Goal: Task Accomplishment & Management: Use online tool/utility

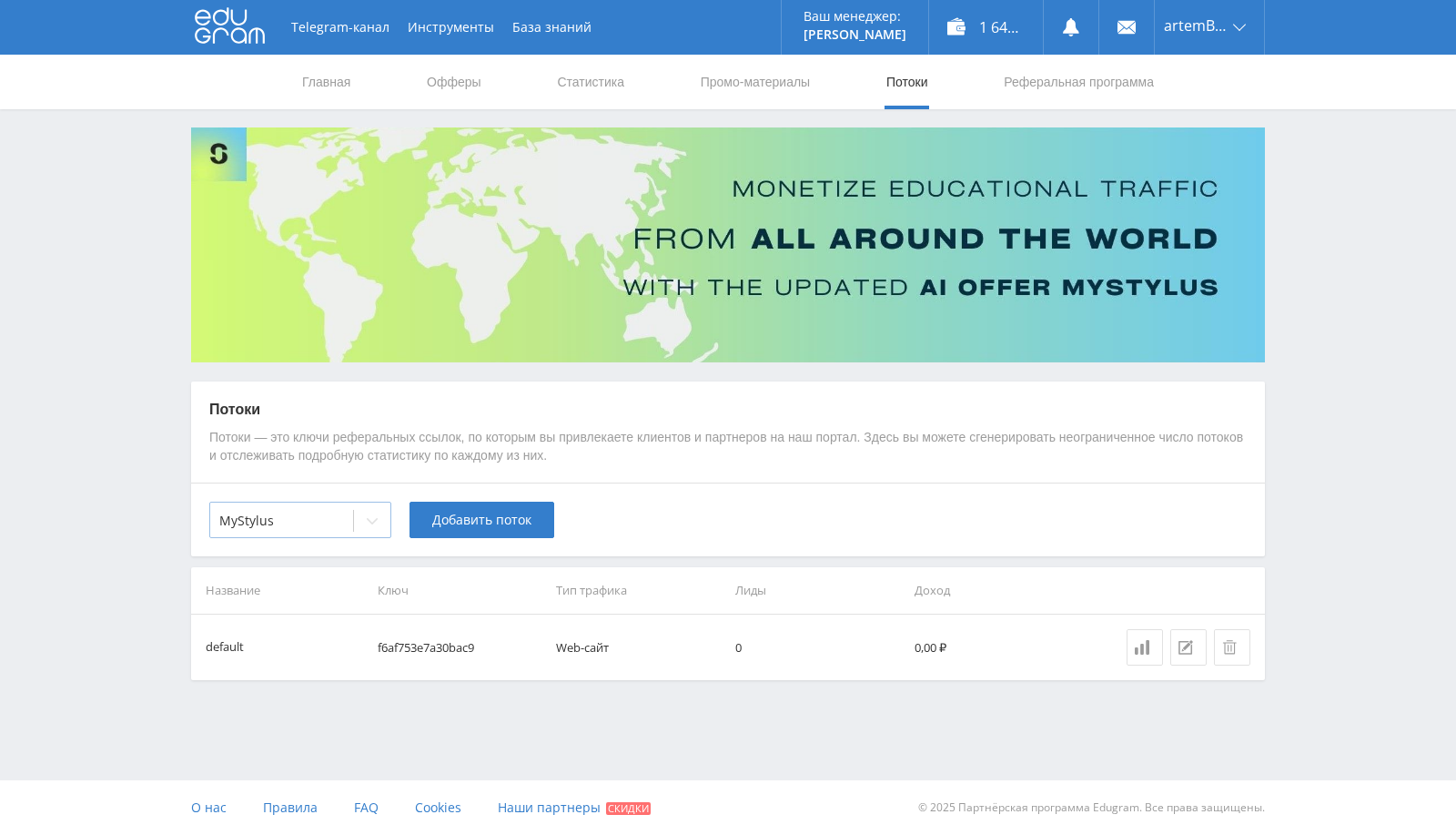
click at [340, 518] on div at bounding box center [281, 521] width 125 height 19
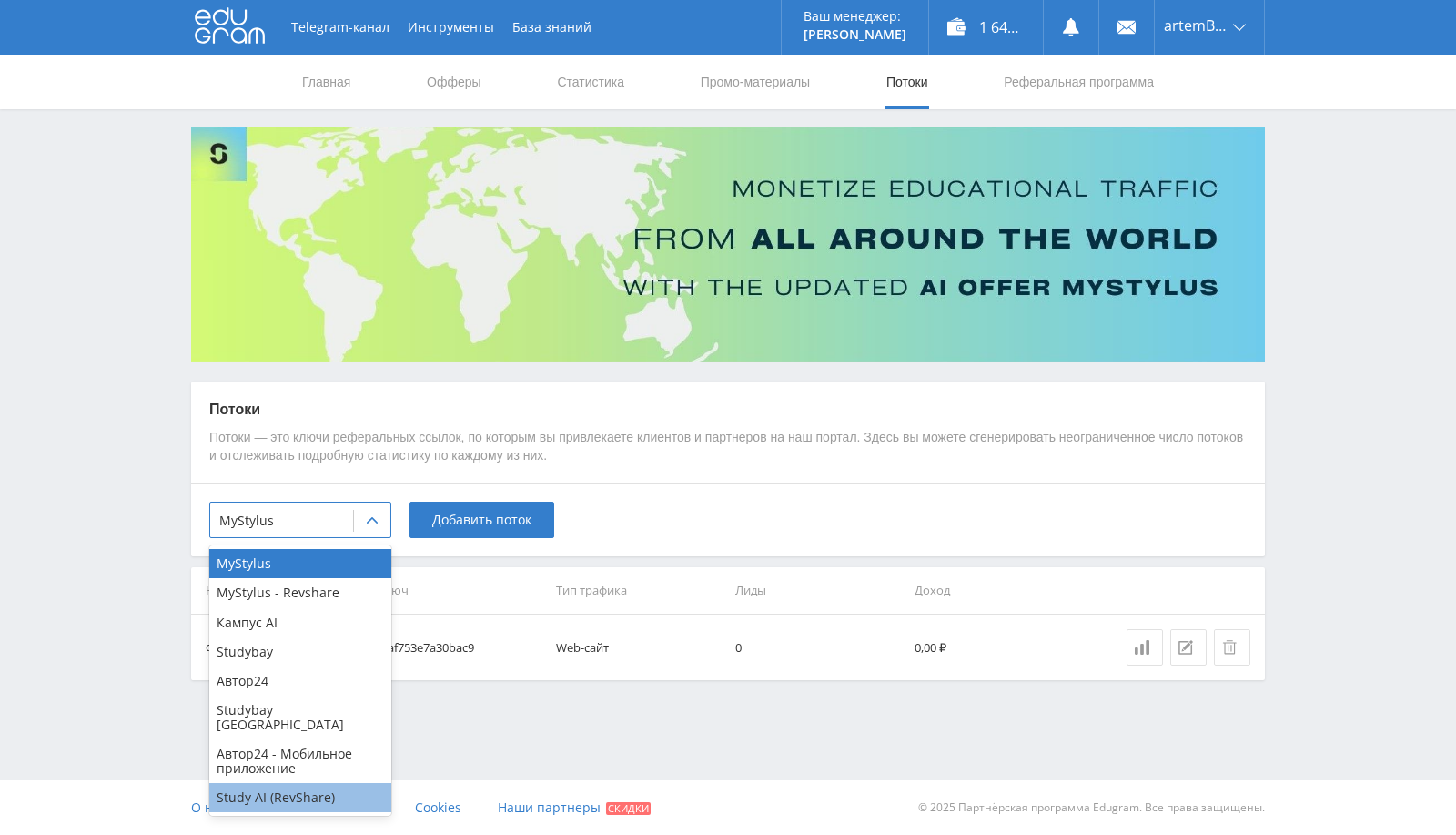
click at [270, 783] on div "Study AI (RevShare)" at bounding box center [299, 798] width 182 height 29
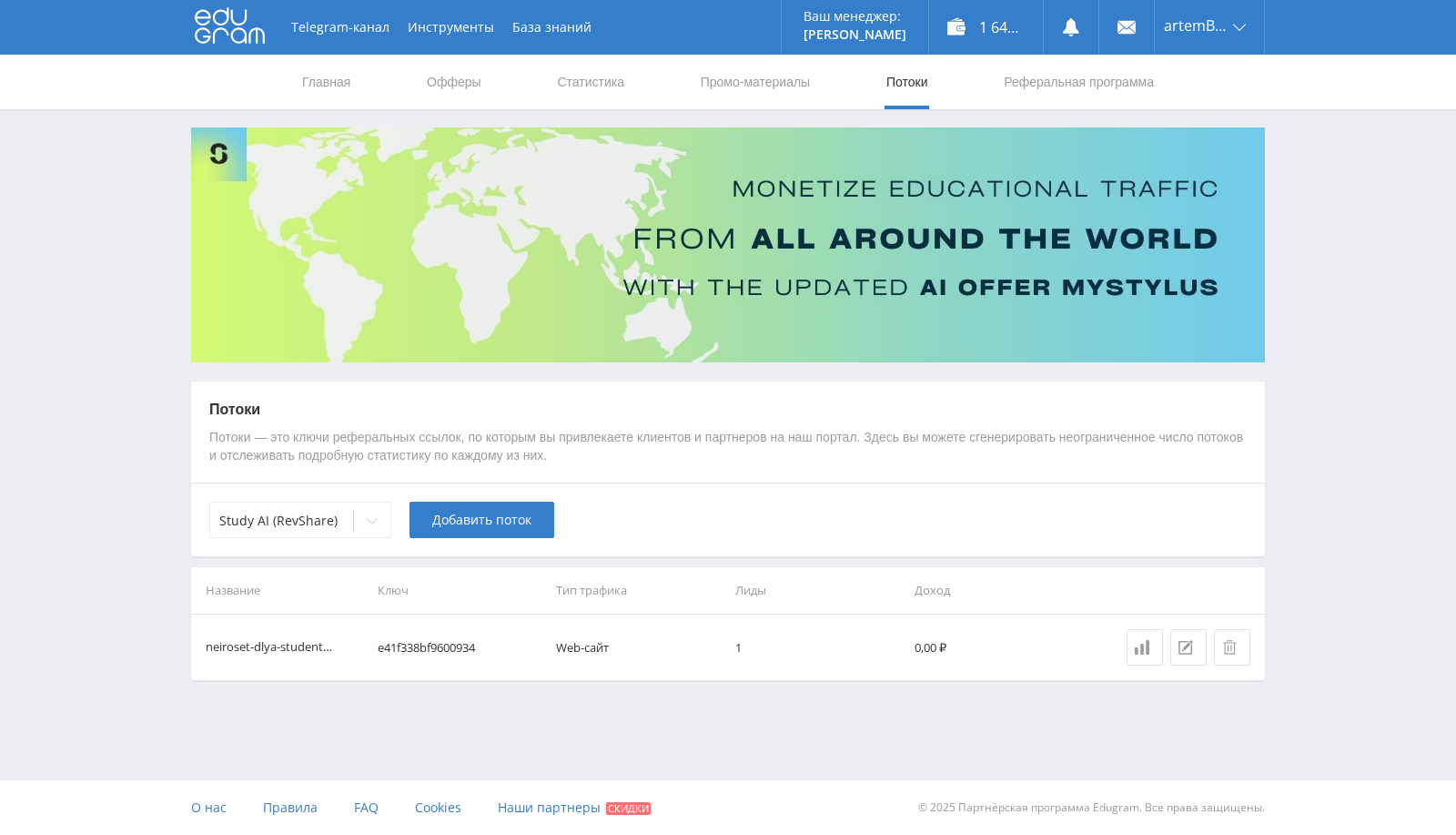
click at [431, 706] on div "Telegram-канал Инструменты База знаний Ваш менеджер: [PERSON_NAME] Alex Online …" at bounding box center [728, 385] width 1456 height 771
click at [496, 519] on span "Добавить поток" at bounding box center [481, 520] width 99 height 15
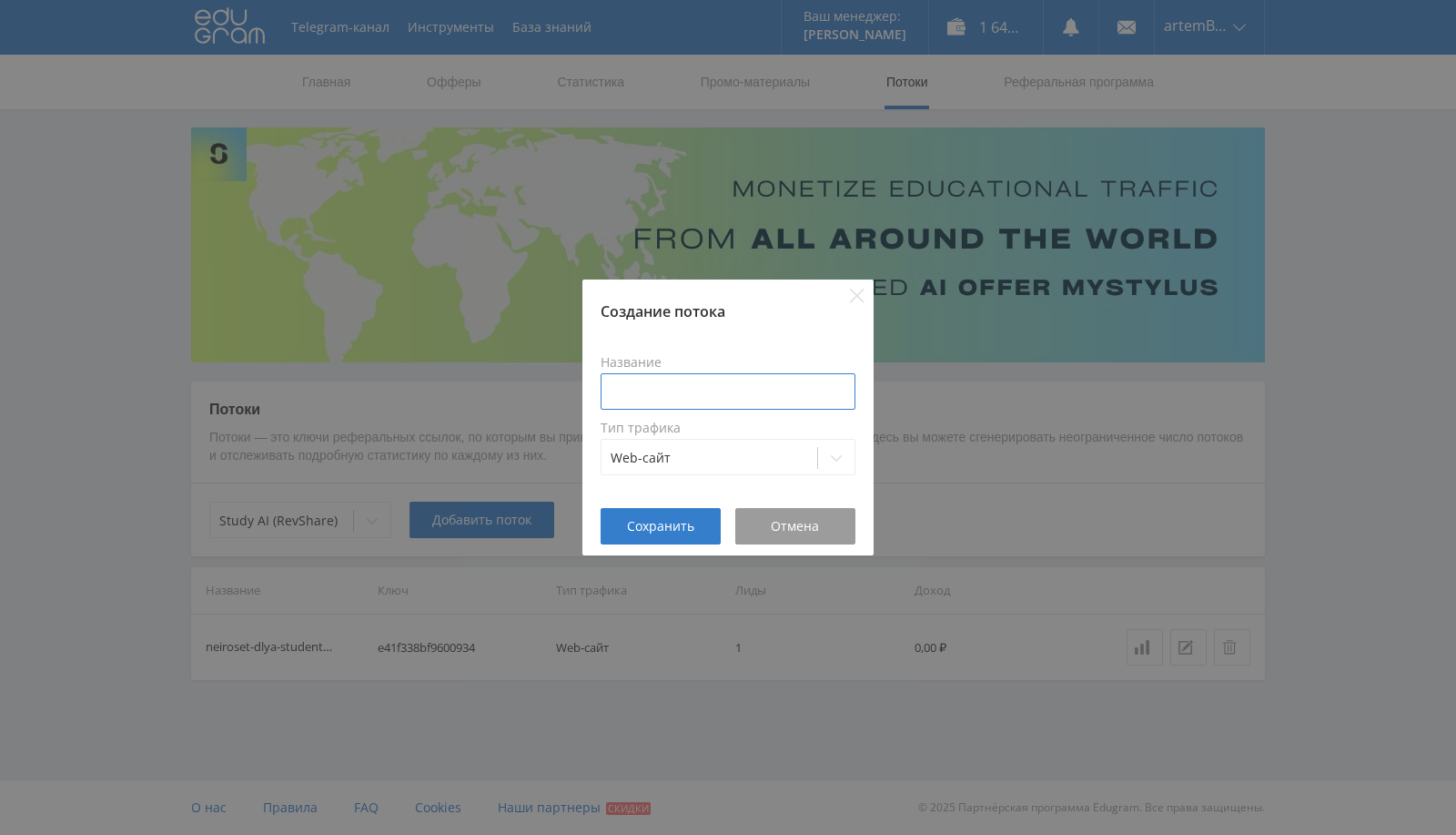
click at [680, 399] on input at bounding box center [728, 391] width 255 height 36
type input "бот тг"
click at [653, 532] on span "Сохранить" at bounding box center [661, 526] width 68 height 15
click at [657, 520] on span "Сохранить" at bounding box center [661, 526] width 68 height 15
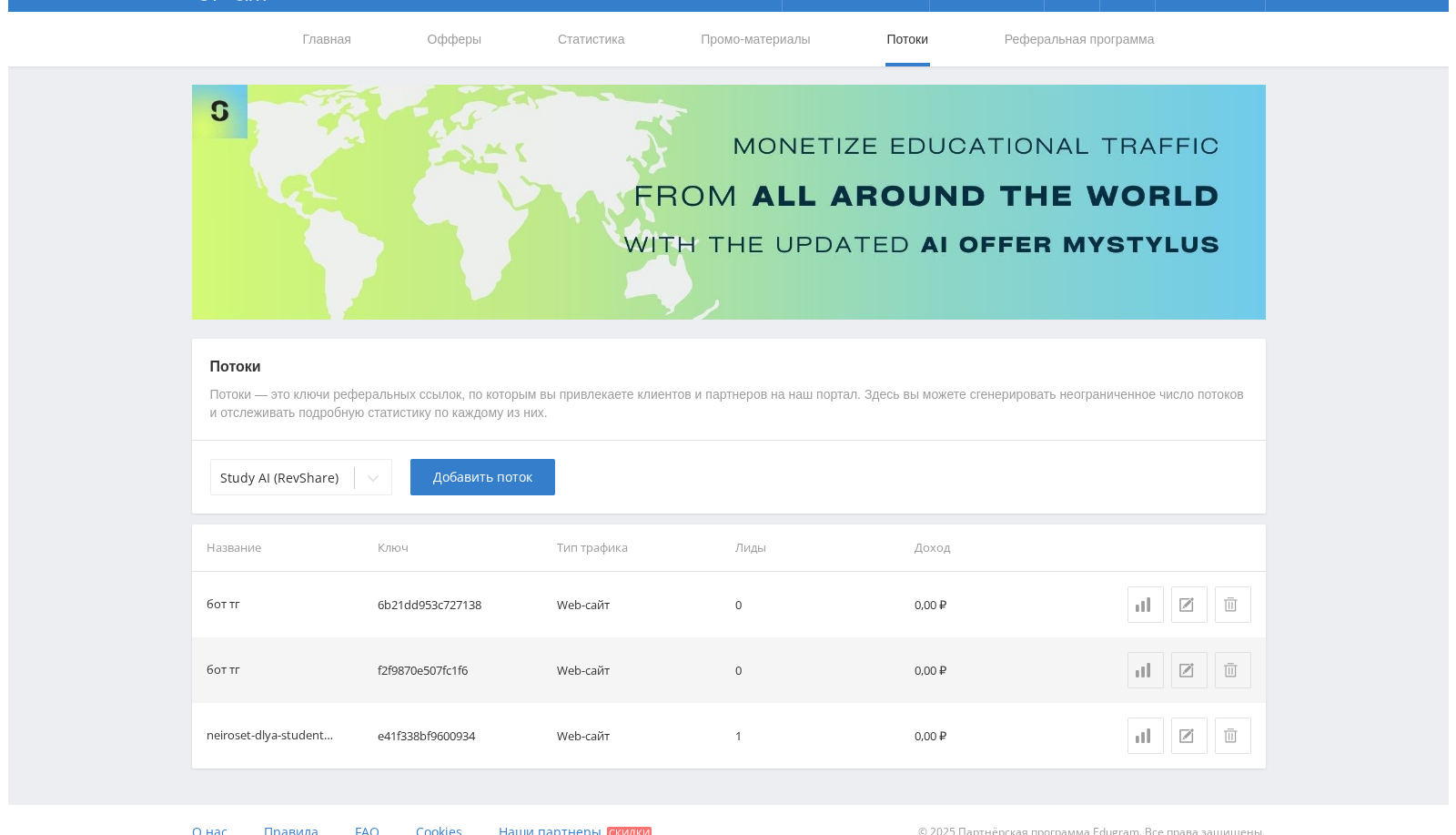
scroll to position [67, 0]
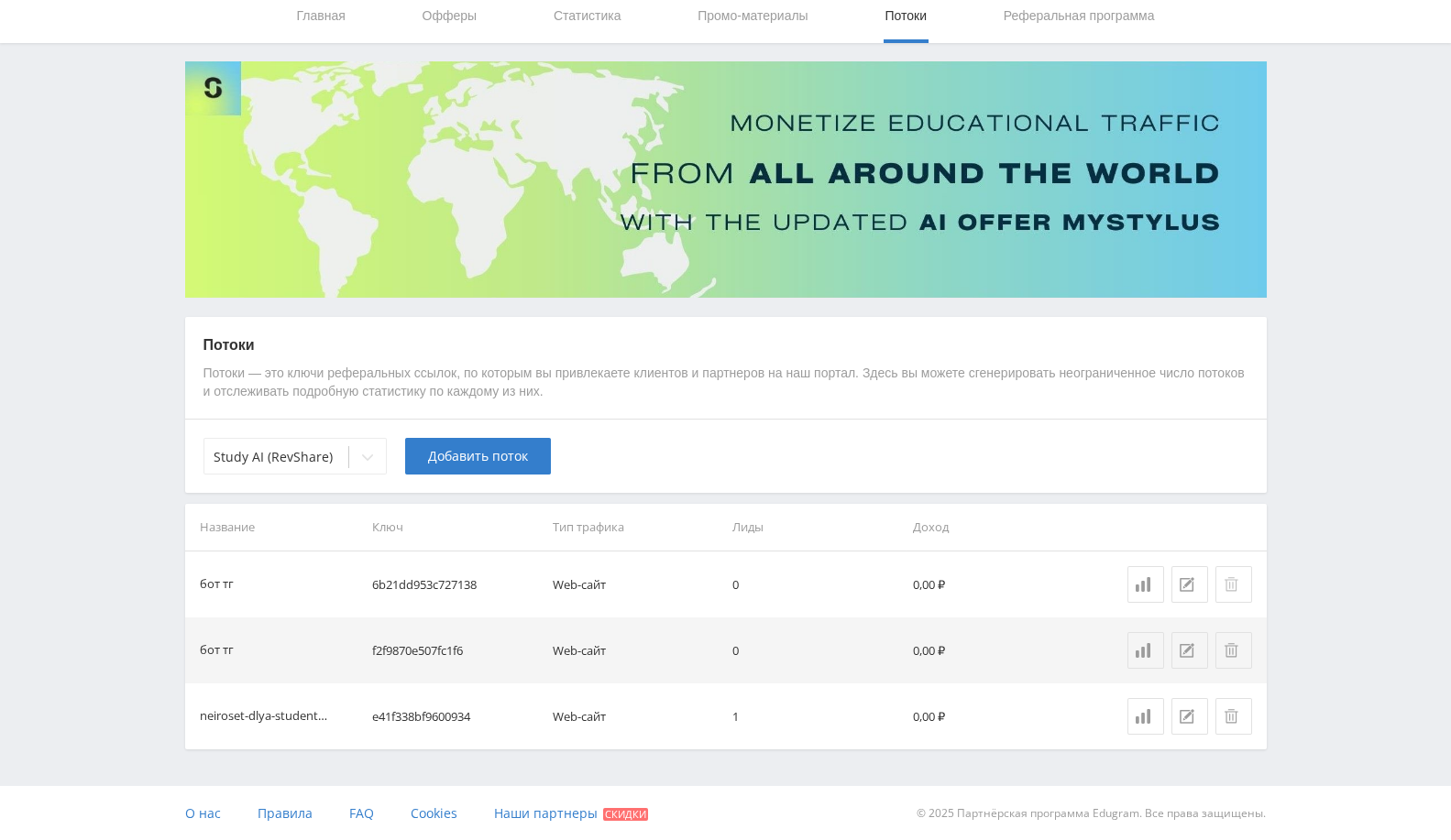
click at [1229, 589] on icon at bounding box center [1231, 584] width 14 height 14
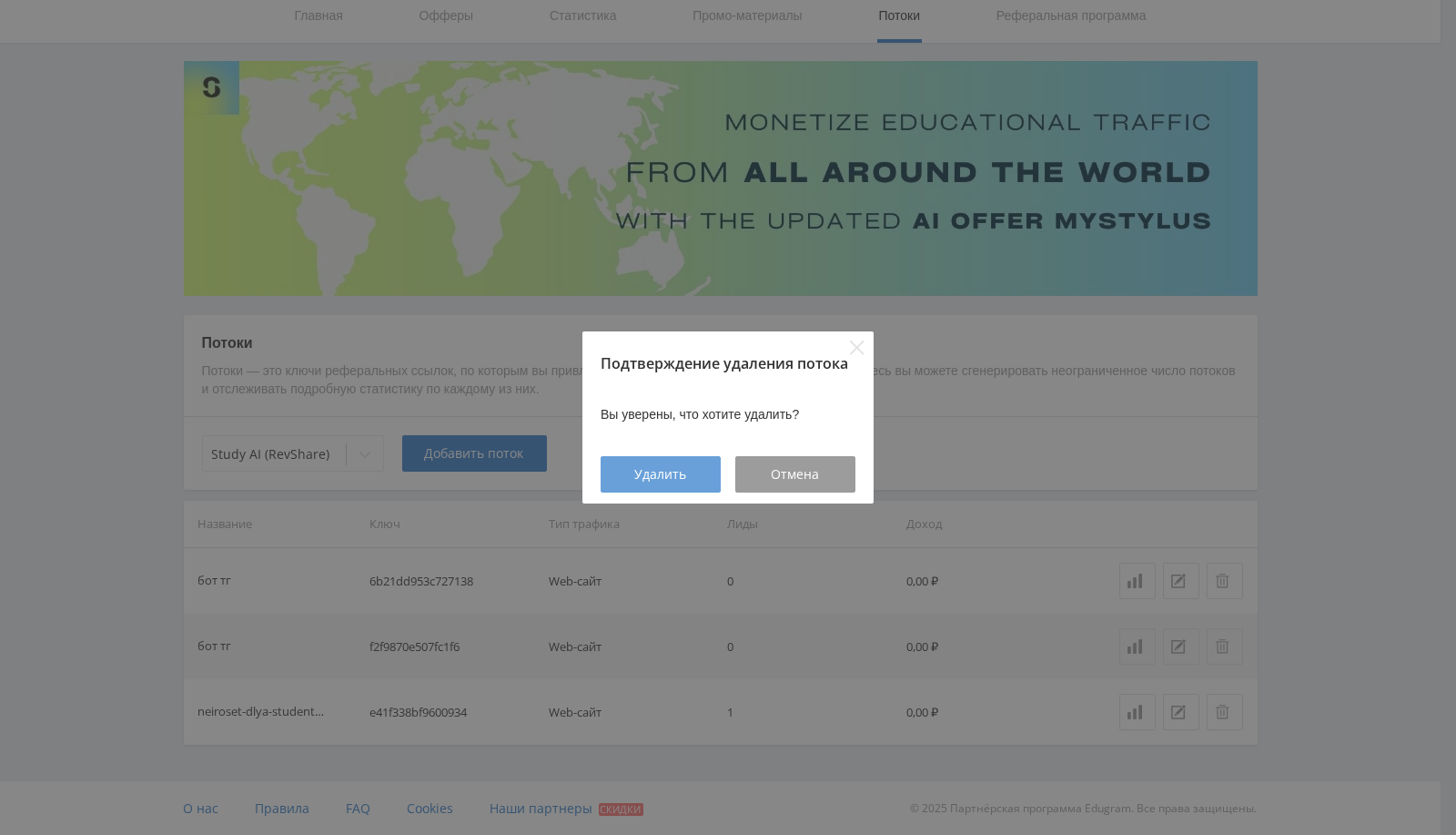
click at [655, 477] on span "Удалить" at bounding box center [661, 474] width 52 height 15
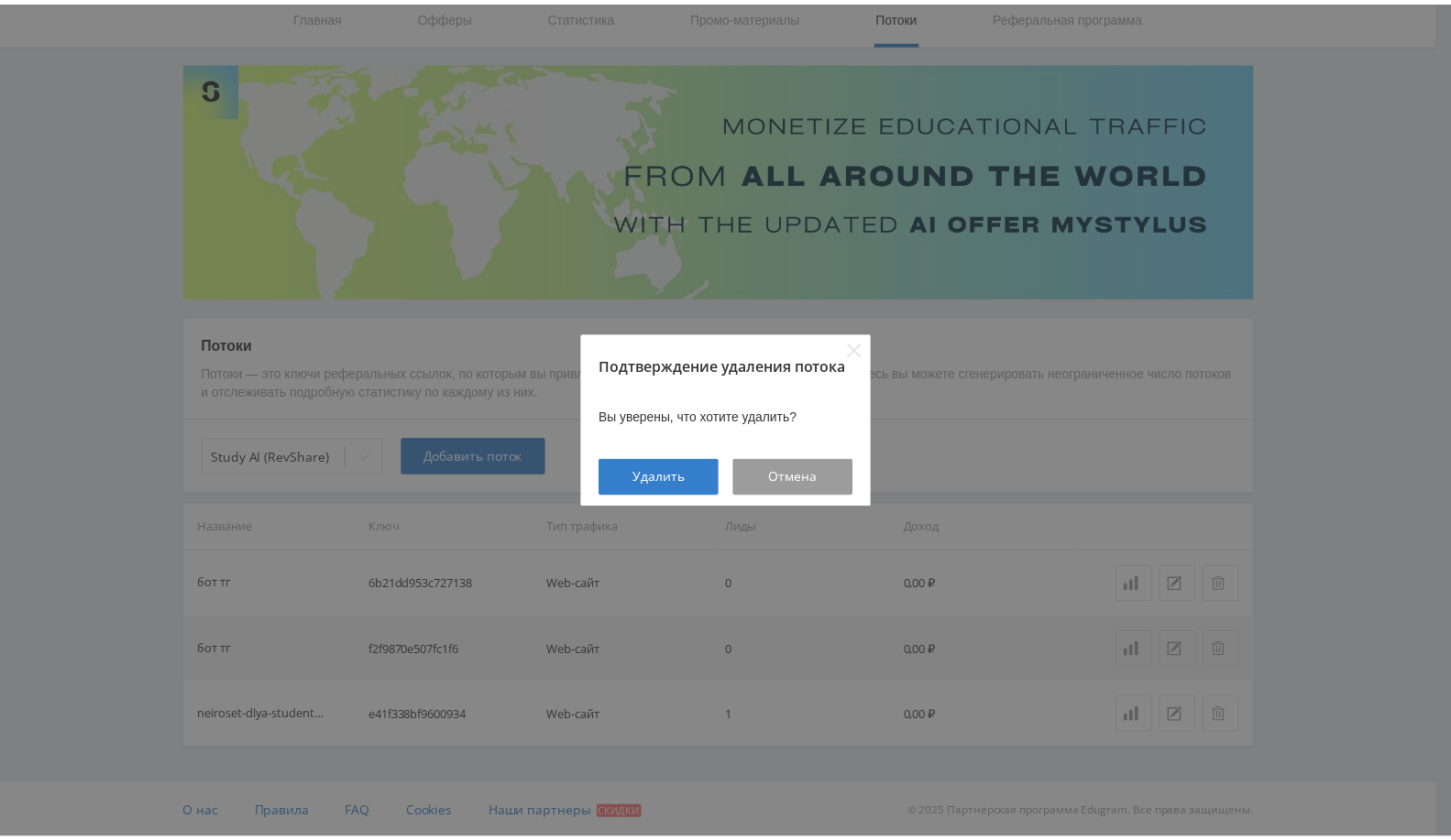
scroll to position [1, 0]
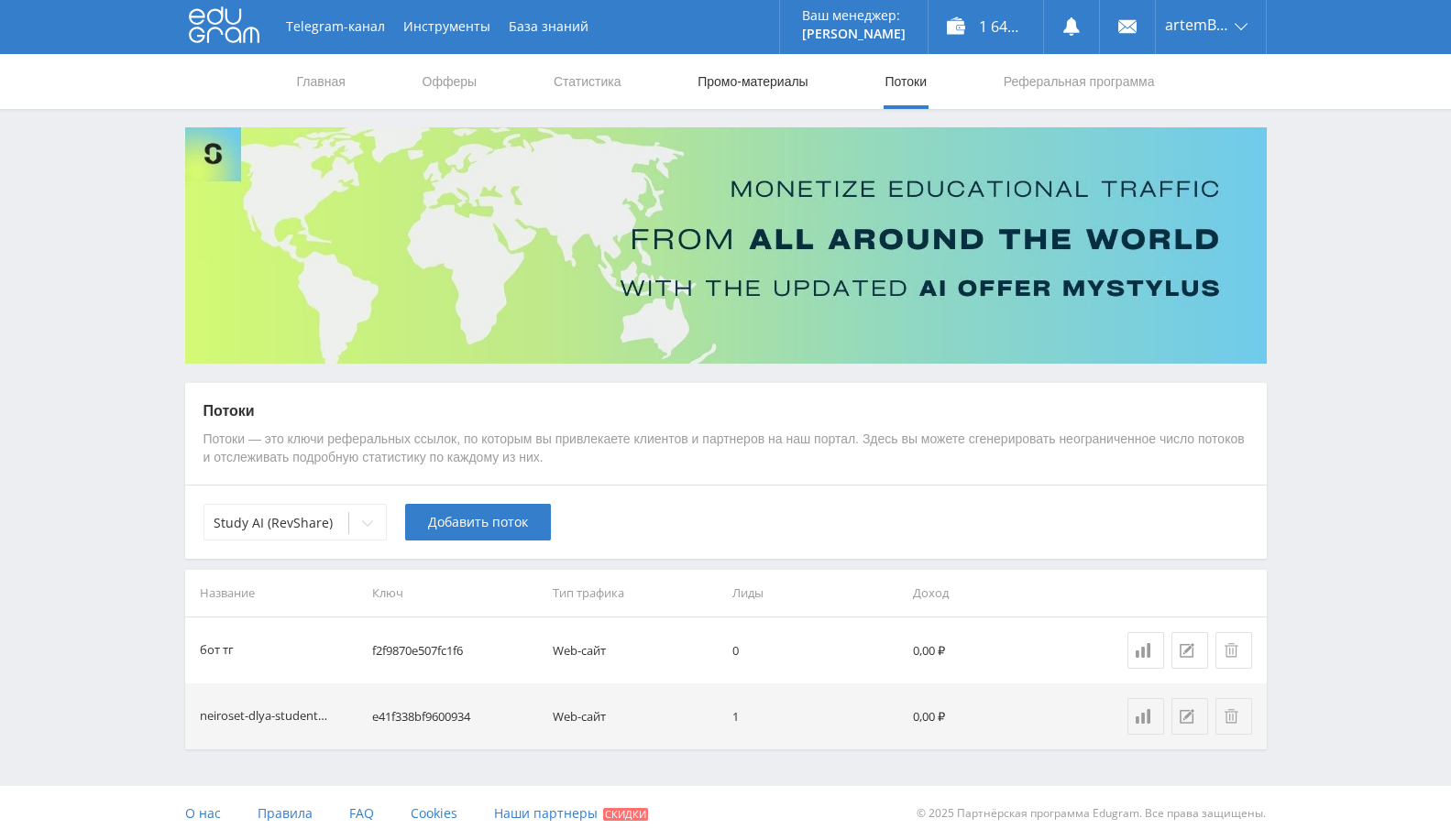
click at [760, 68] on link "Промо-материалы" at bounding box center [752, 82] width 114 height 55
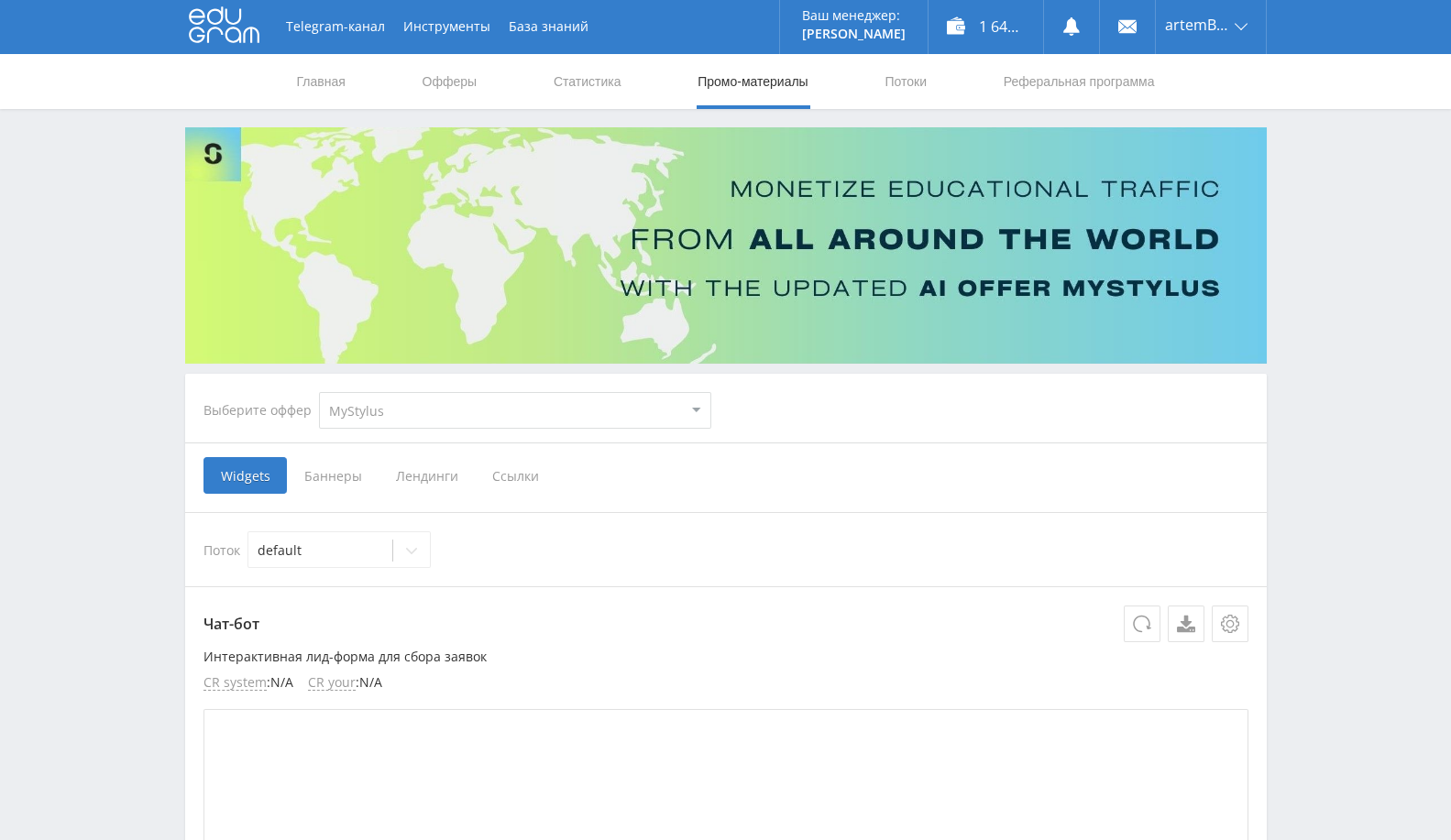
click at [532, 404] on select "MyStylus MyStylus - Revshare Кампус AI Studybay Автор24 Studybay Brazil Автор24…" at bounding box center [515, 410] width 392 height 37
select select "376"
click at [319, 392] on select "MyStylus MyStylus - Revshare Кампус AI Studybay Автор24 Studybay Brazil Автор24…" at bounding box center [515, 410] width 392 height 37
select select "376"
click at [330, 484] on span "Ссылки" at bounding box center [327, 475] width 82 height 37
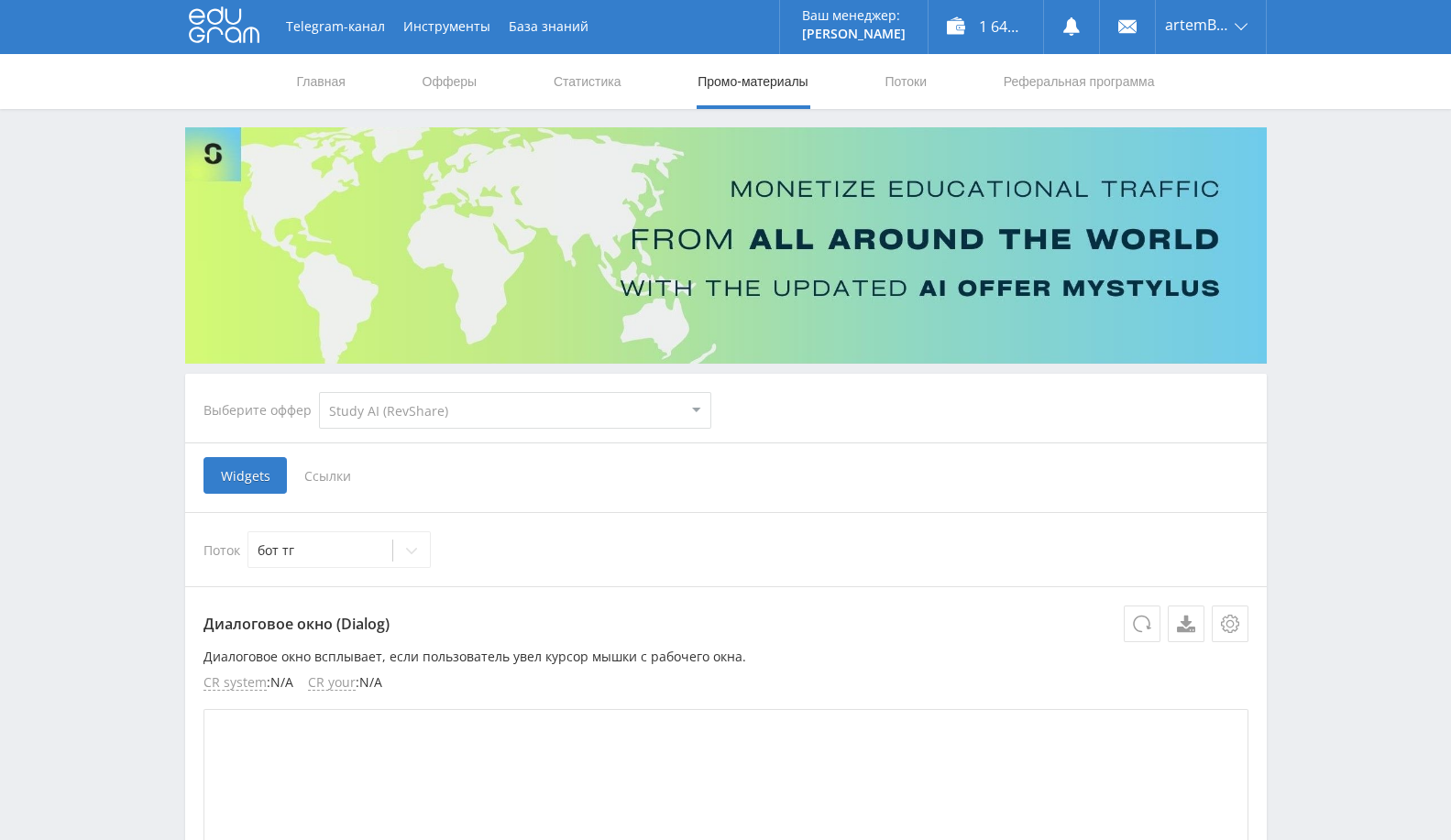
click at [0, 0] on input "Ссылки" at bounding box center [0, 0] width 0 height 0
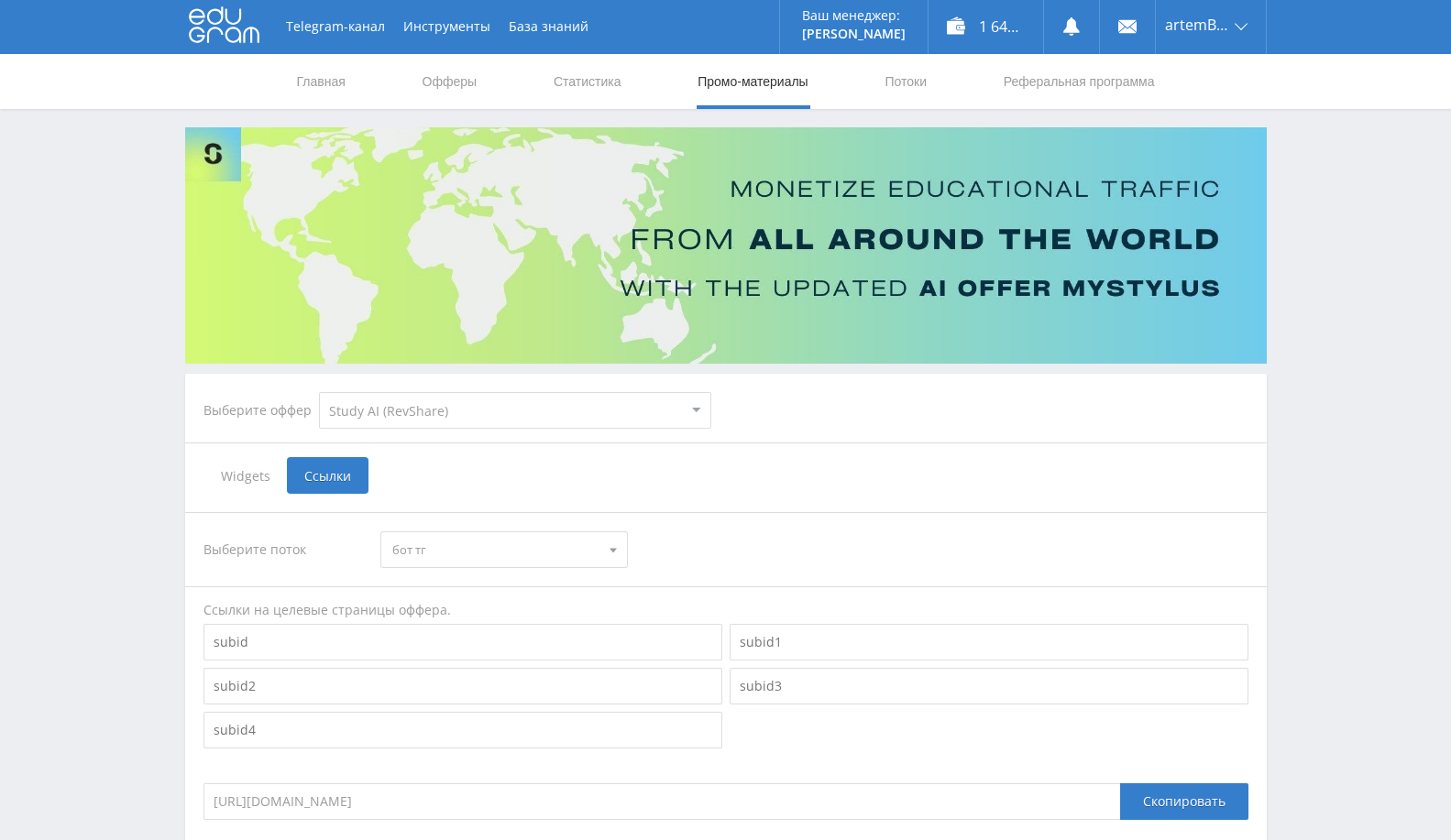
scroll to position [260, 0]
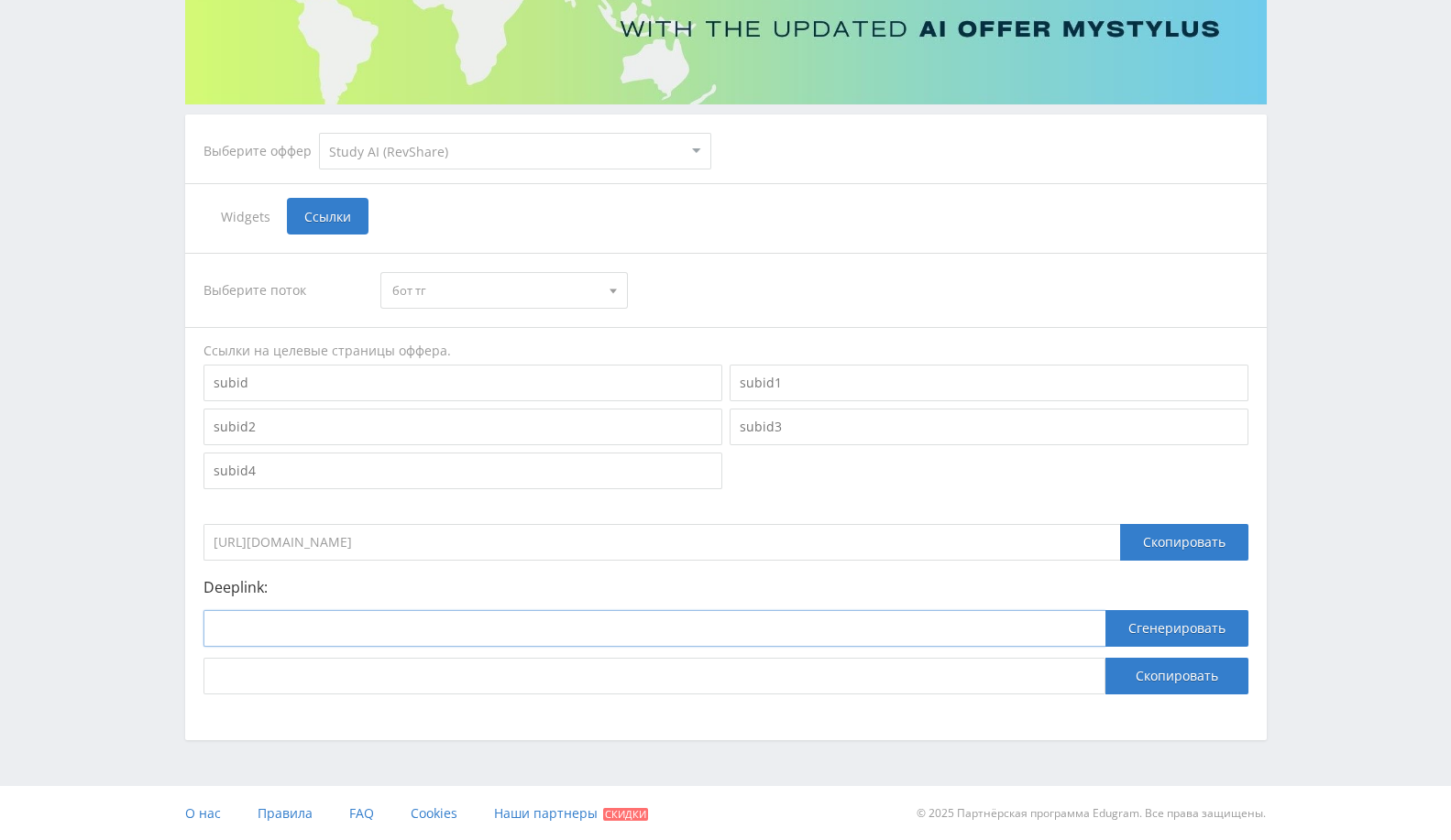
click at [373, 617] on input at bounding box center [654, 628] width 901 height 37
paste input "https://t.me/study24ai_bot?start=parts1"
type input "https://t.me/study24ai_bot?start=parts1"
click at [1156, 630] on button "Сгенерировать" at bounding box center [1176, 628] width 143 height 37
click at [1173, 673] on button "Скопировать" at bounding box center [1176, 676] width 143 height 37
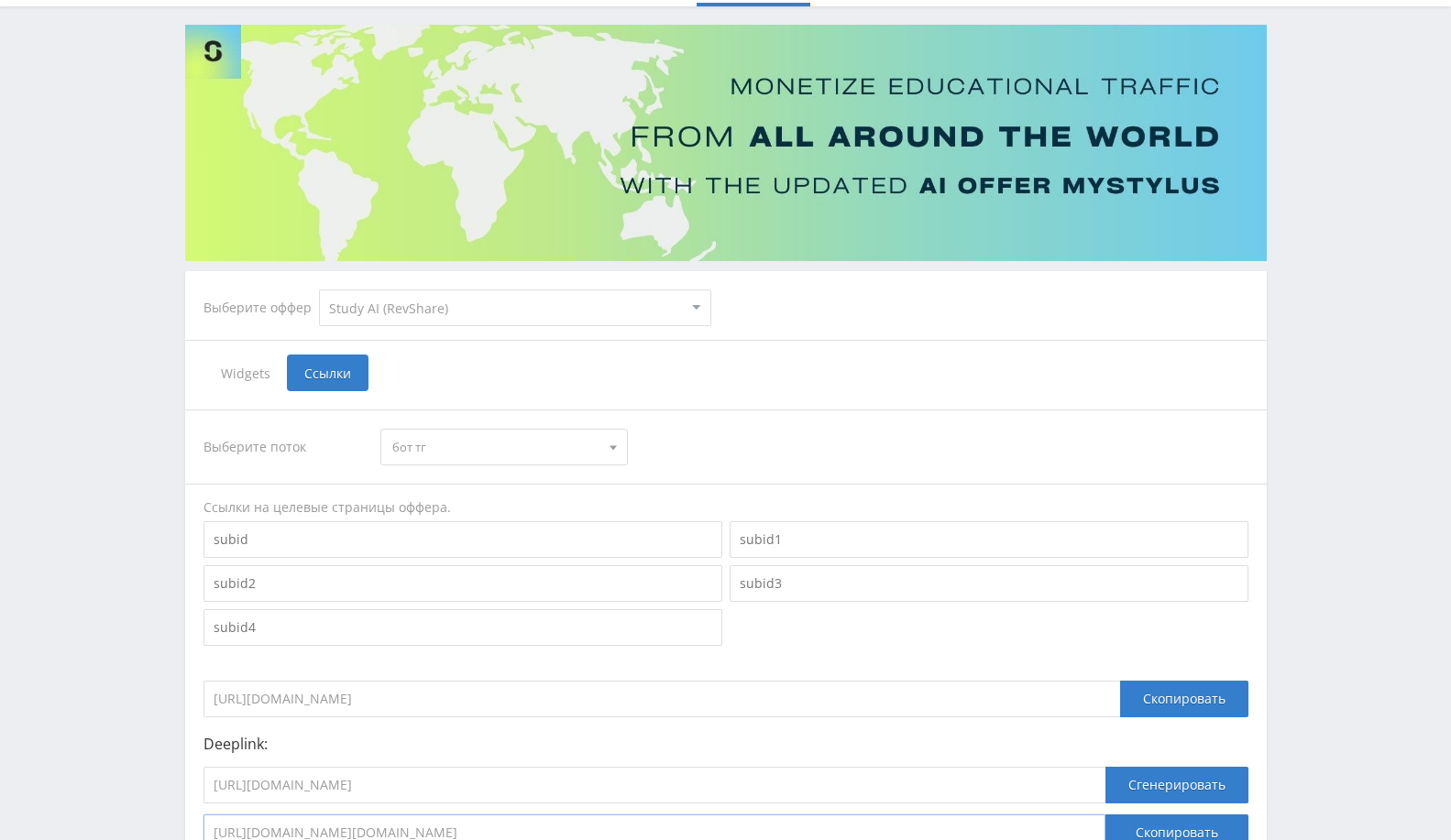
scroll to position [0, 0]
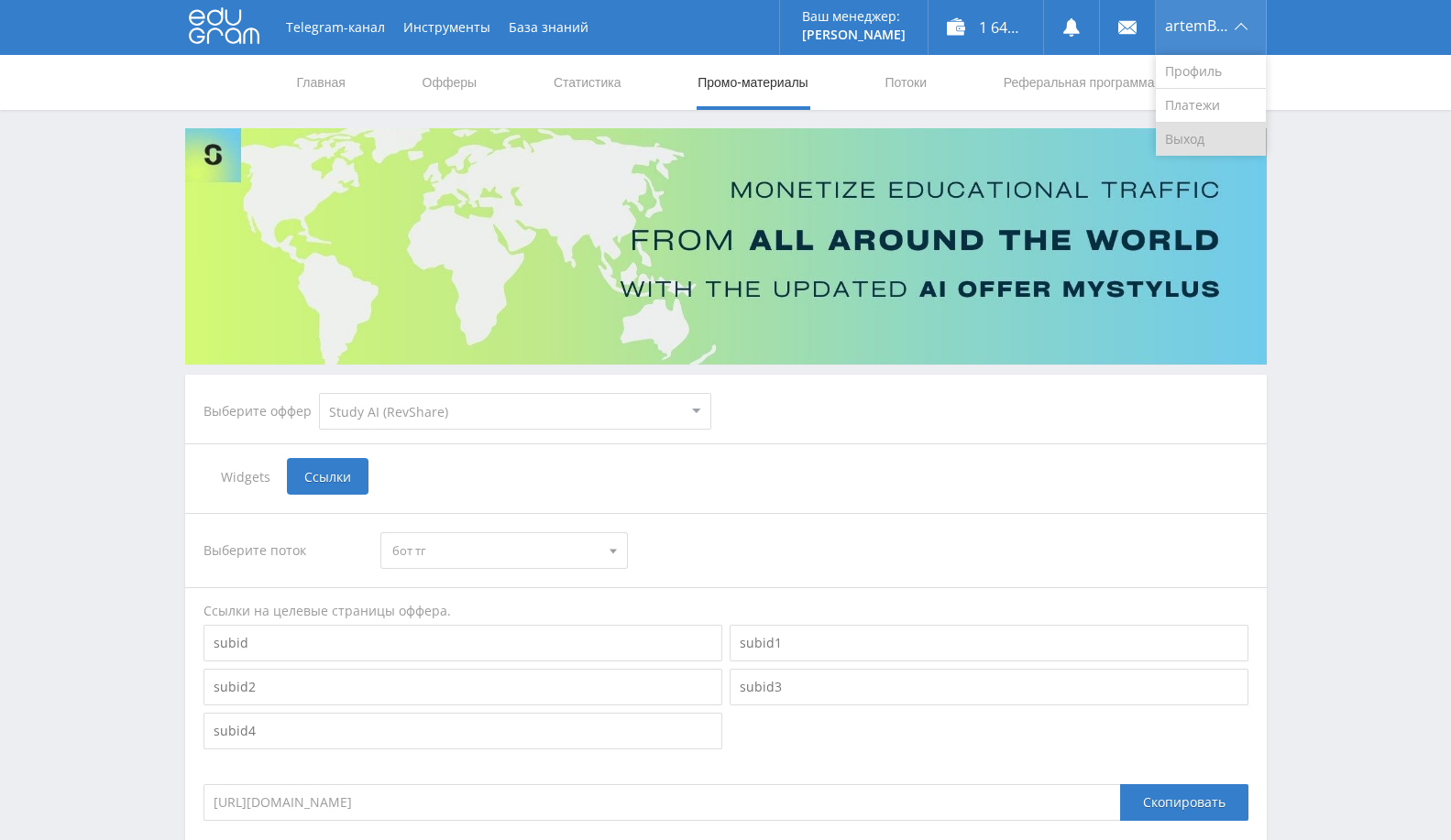
click at [1226, 133] on link "Выход" at bounding box center [1210, 138] width 110 height 33
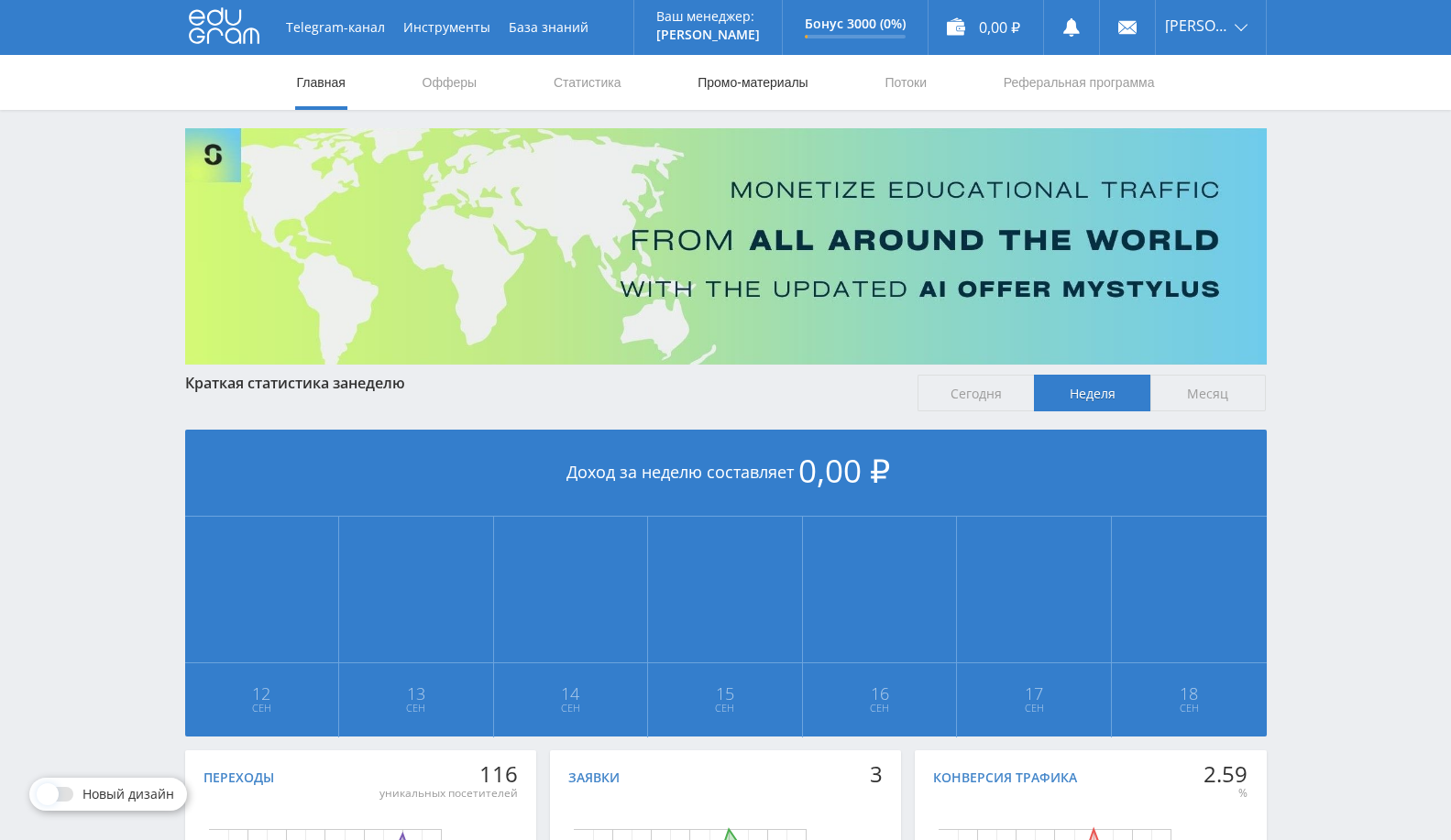
click at [733, 90] on link "Промо-материалы" at bounding box center [752, 83] width 114 height 55
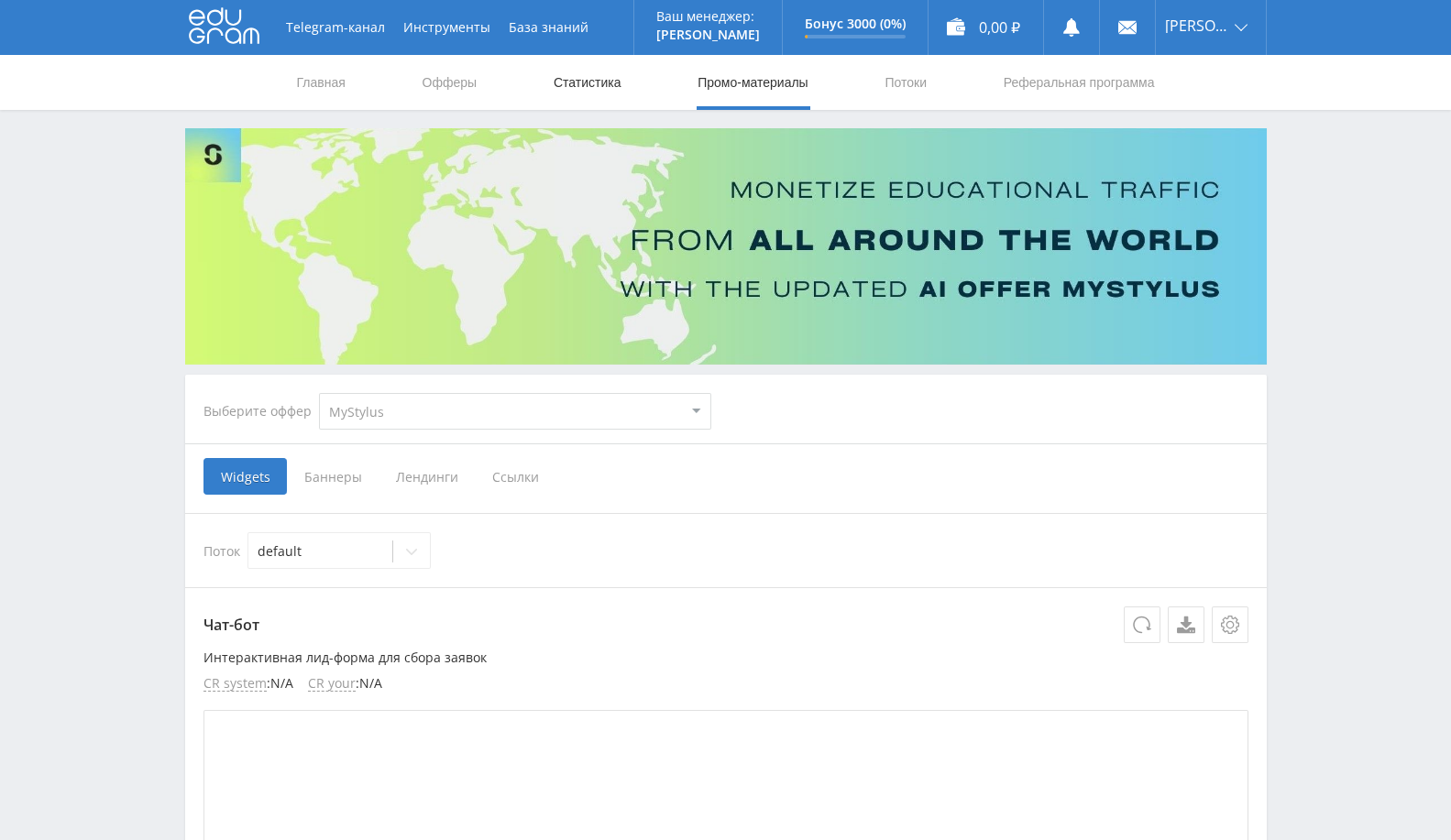
click at [592, 97] on link "Статистика" at bounding box center [587, 83] width 71 height 55
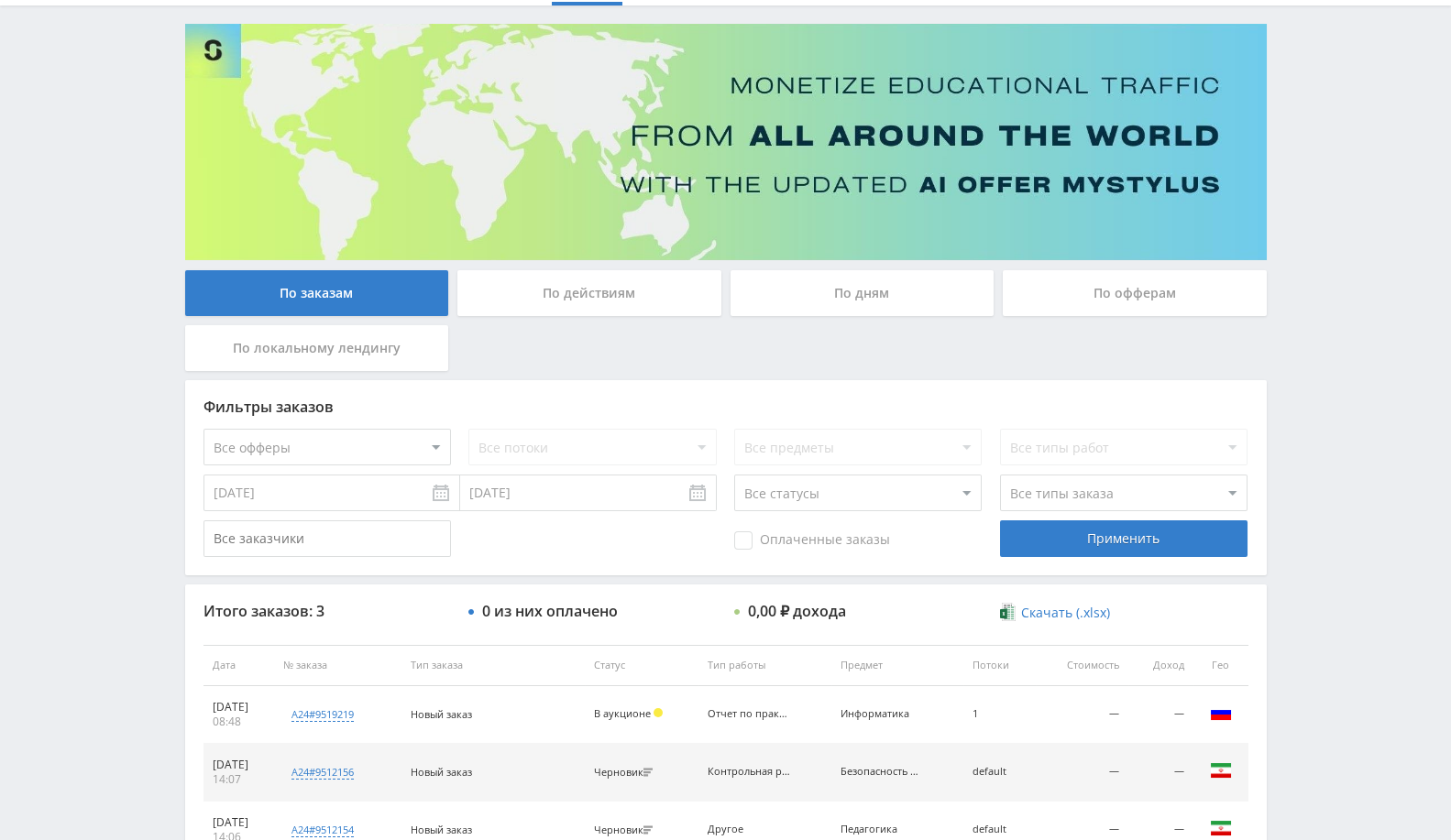
scroll to position [255, 0]
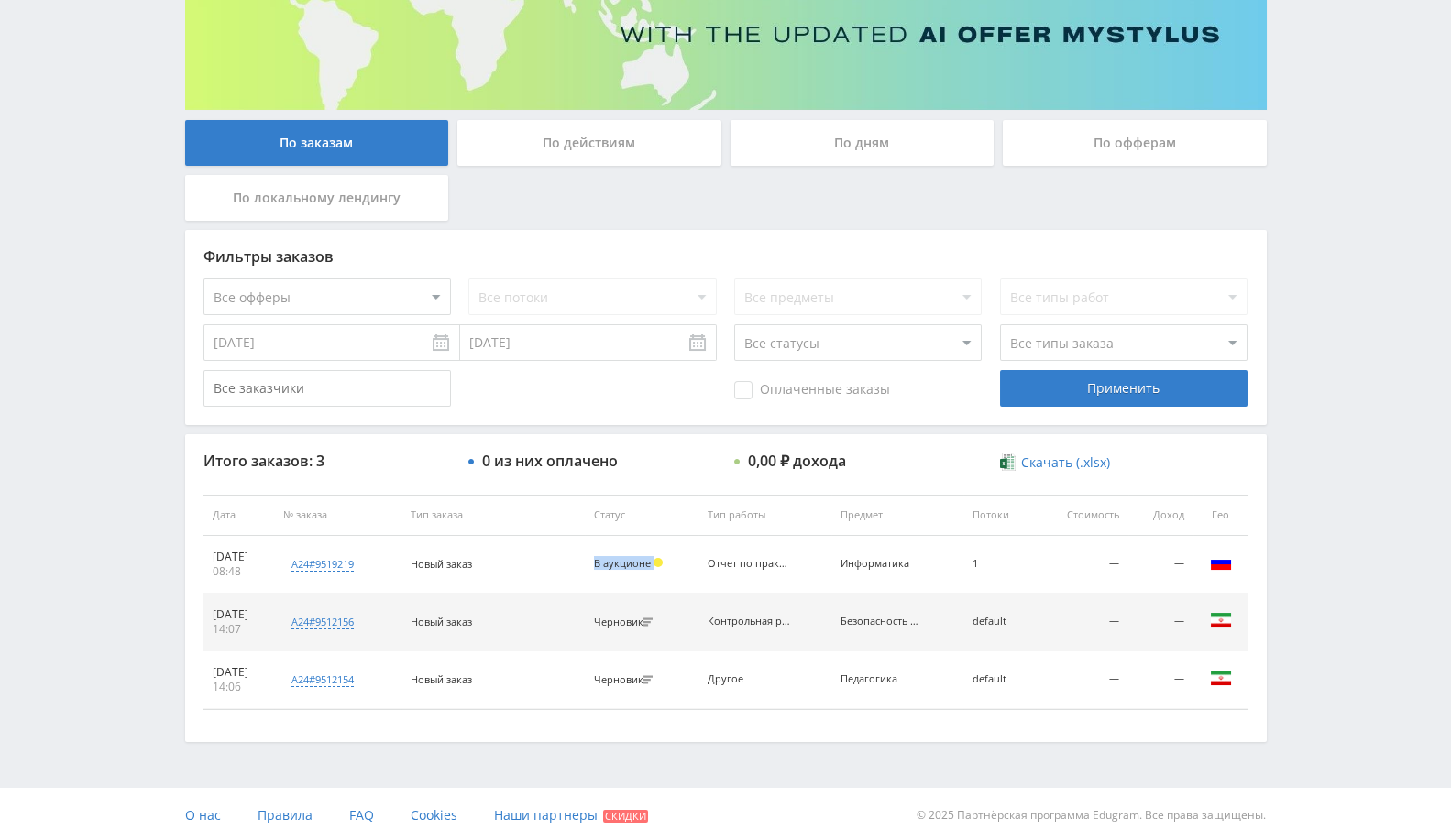
drag, startPoint x: 610, startPoint y: 550, endPoint x: 678, endPoint y: 559, distance: 68.6
click at [678, 559] on td "В аукционе" at bounding box center [641, 564] width 115 height 57
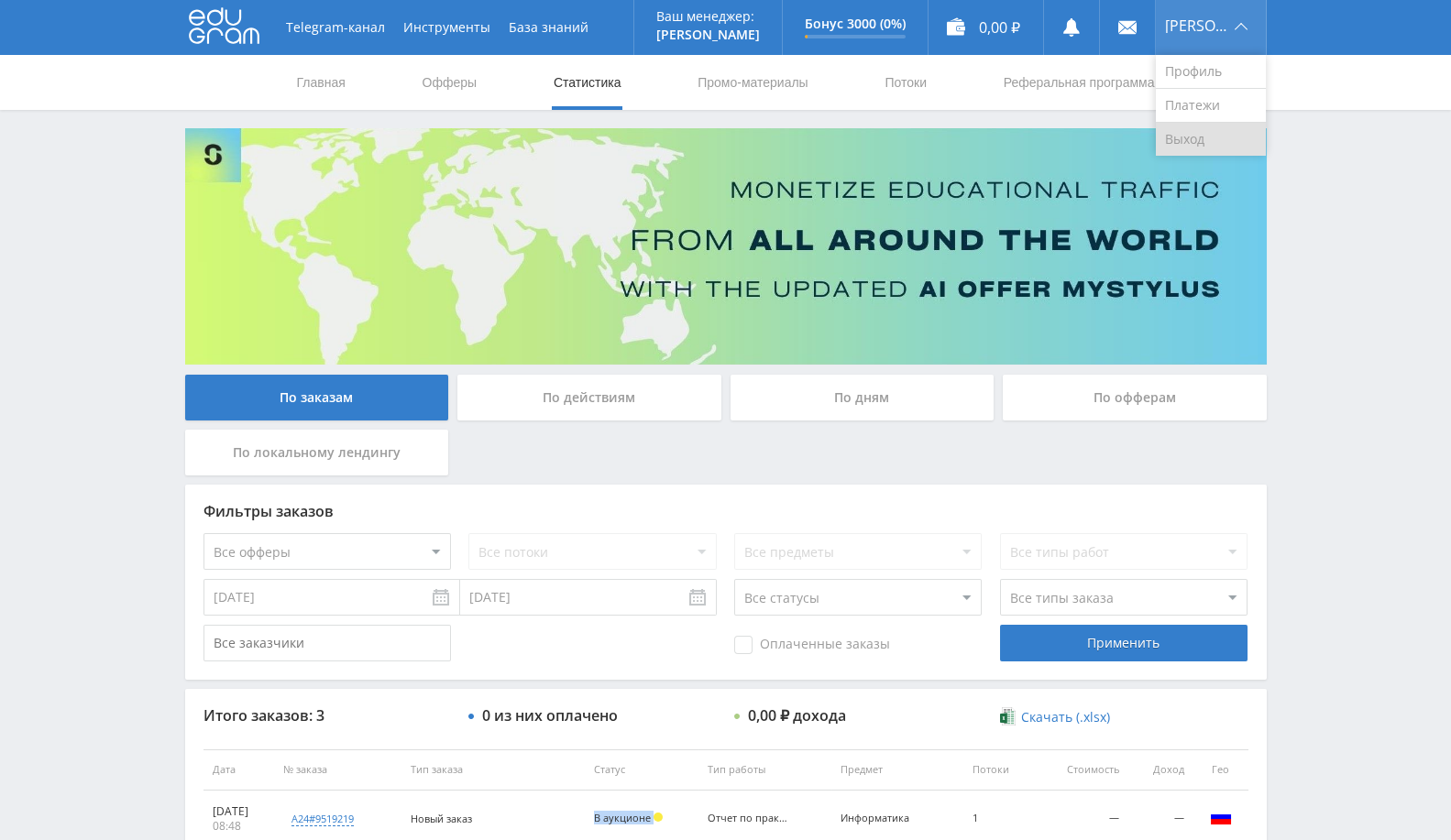
click at [1235, 147] on link "Выход" at bounding box center [1210, 138] width 110 height 33
